Goal: Information Seeking & Learning: Understand process/instructions

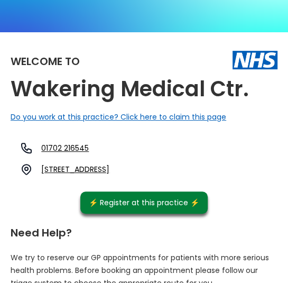
scroll to position [112, 0]
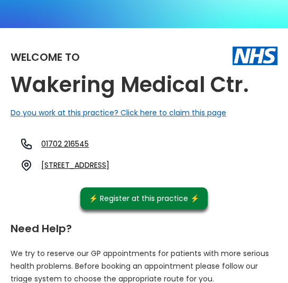
click at [97, 168] on link "[STREET_ADDRESS]" at bounding box center [75, 165] width 68 height 11
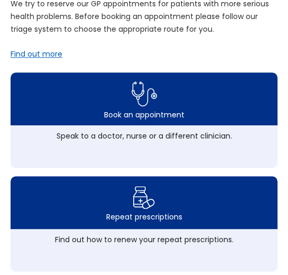
scroll to position [375, 0]
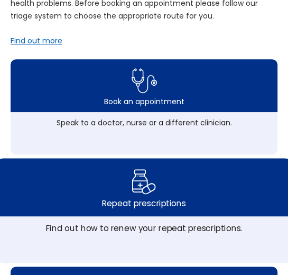
click at [142, 187] on img at bounding box center [144, 181] width 25 height 31
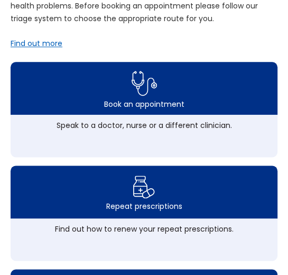
scroll to position [372, 0]
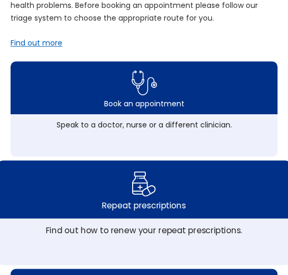
click at [130, 236] on div "Find out how to renew your repeat prescriptions." at bounding box center [144, 230] width 236 height 12
